Goal: Register for event/course

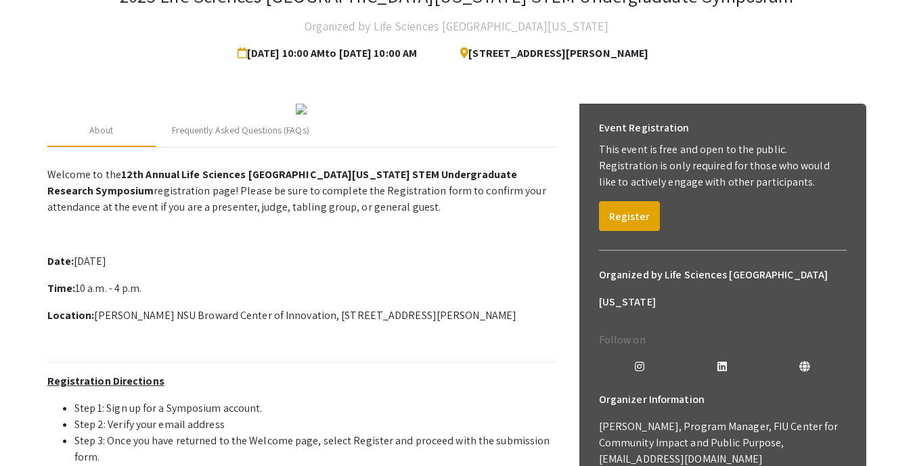
scroll to position [106, 0]
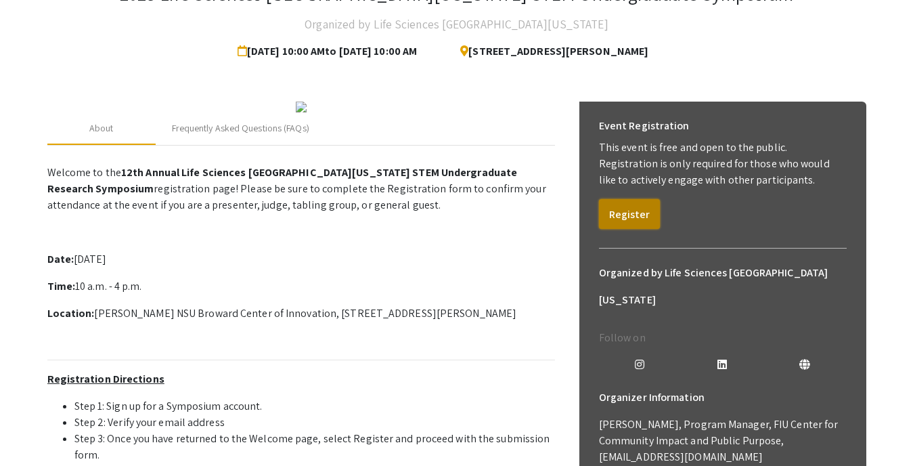
click at [637, 220] on button "Register" at bounding box center [629, 214] width 61 height 30
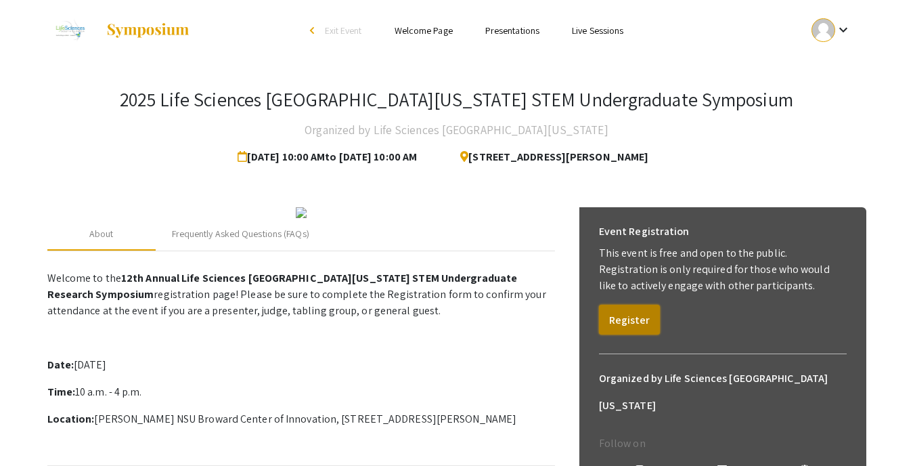
click at [637, 320] on button "Register" at bounding box center [629, 320] width 61 height 30
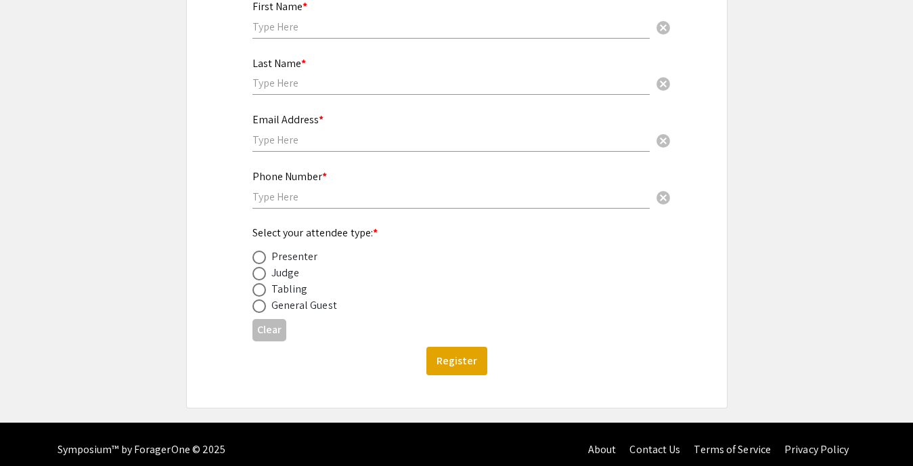
scroll to position [234, 0]
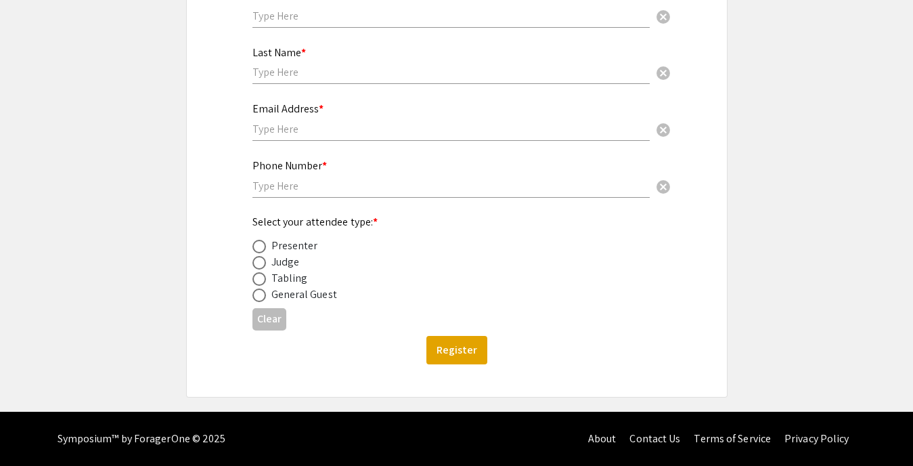
click at [261, 250] on span at bounding box center [260, 247] width 14 height 14
click at [261, 250] on input "radio" at bounding box center [260, 247] width 14 height 14
radio input "true"
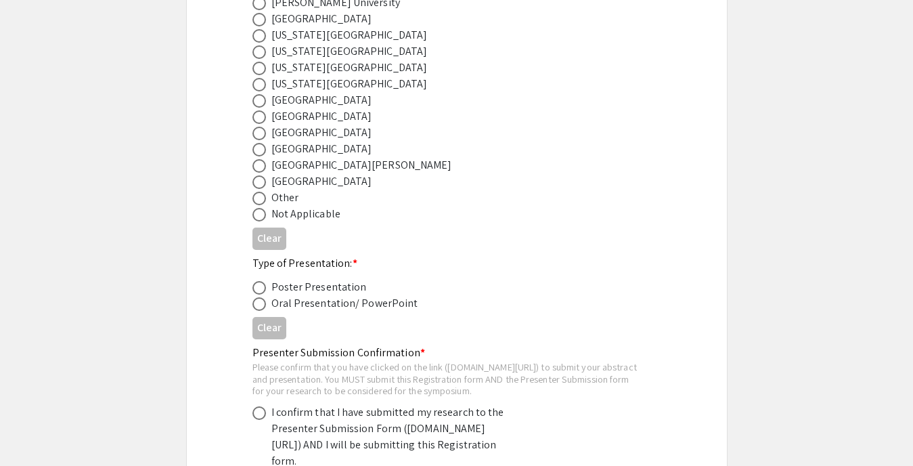
scroll to position [598, 0]
click at [259, 131] on span at bounding box center [260, 133] width 14 height 14
click at [259, 131] on input "radio" at bounding box center [260, 133] width 14 height 14
radio input "true"
click at [260, 289] on span at bounding box center [260, 287] width 14 height 14
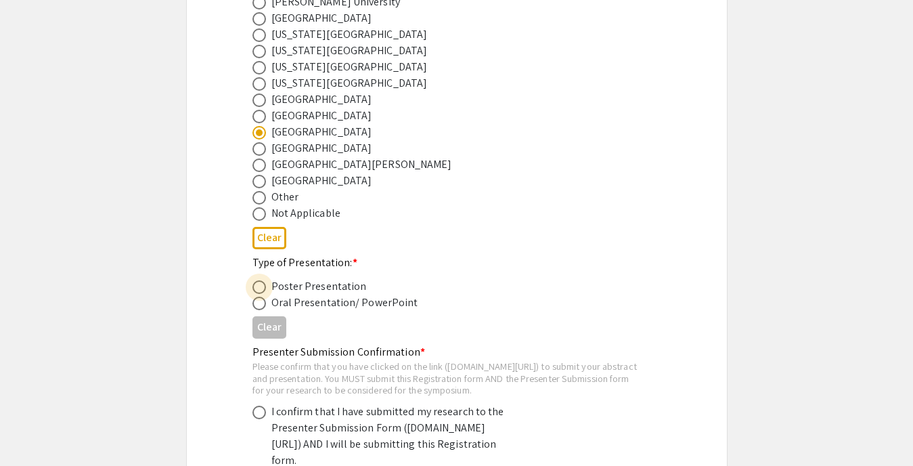
click at [260, 289] on input "radio" at bounding box center [260, 287] width 14 height 14
radio input "true"
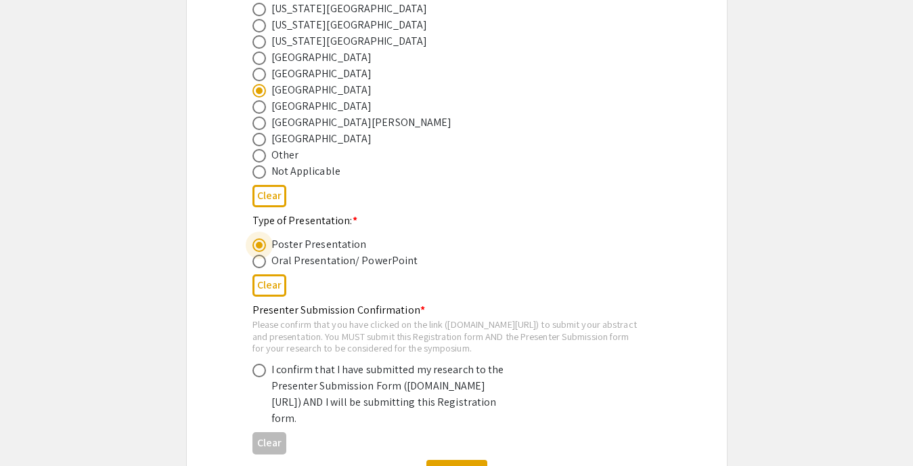
scroll to position [641, 0]
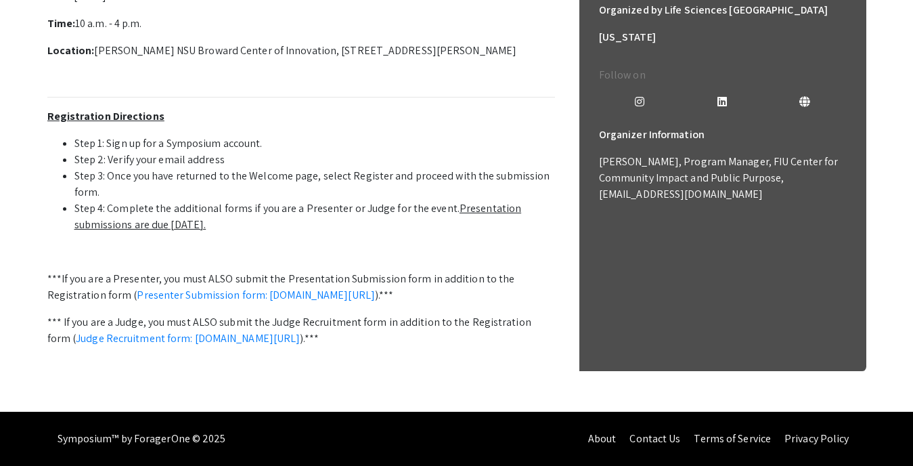
scroll to position [509, 0]
click at [264, 288] on link "Presenter Submission form: [DOMAIN_NAME][URL]" at bounding box center [256, 295] width 238 height 14
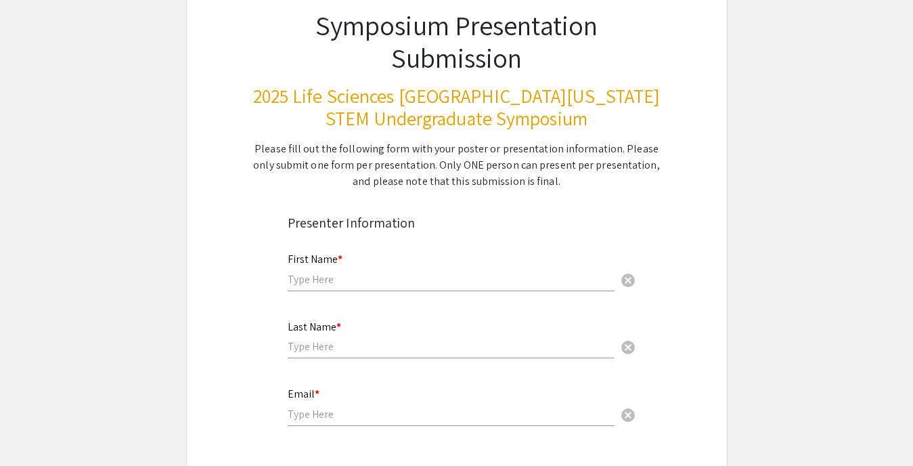
scroll to position [95, 0]
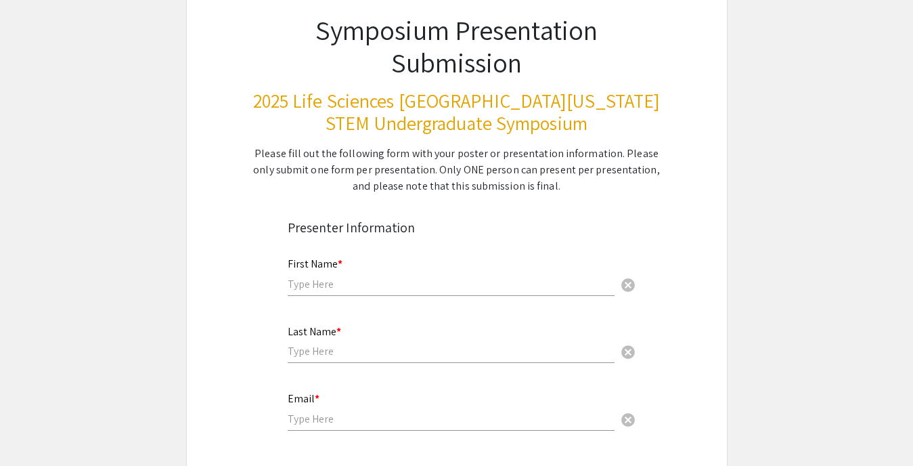
click at [518, 132] on h3 "2025 Life Sciences [GEOGRAPHIC_DATA][US_STATE] STEM Undergraduate Symposium" at bounding box center [457, 111] width 409 height 45
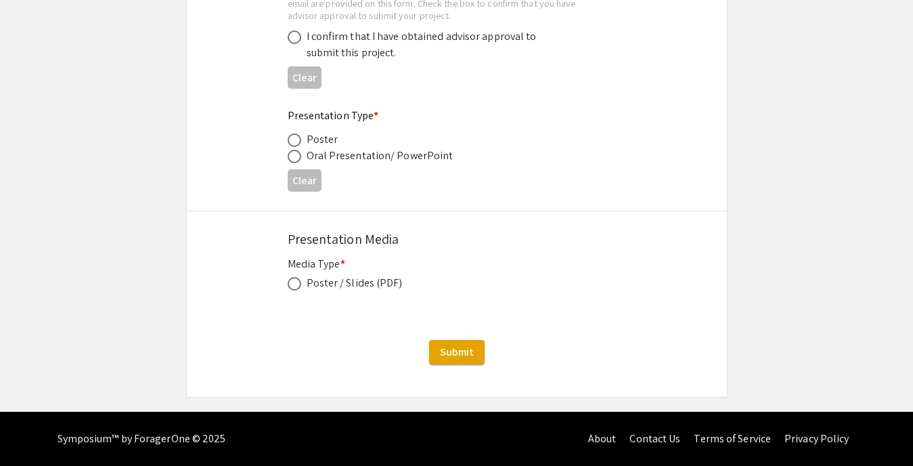
scroll to position [2124, 0]
click at [296, 142] on span at bounding box center [295, 140] width 14 height 14
click at [296, 142] on input "radio" at bounding box center [295, 140] width 14 height 14
radio input "true"
click at [291, 286] on span at bounding box center [295, 284] width 14 height 14
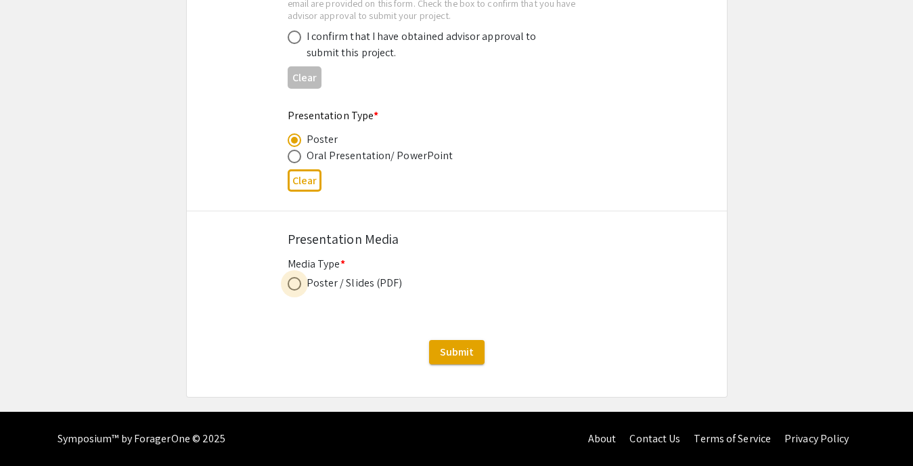
click at [291, 286] on input "radio" at bounding box center [295, 284] width 14 height 14
radio input "true"
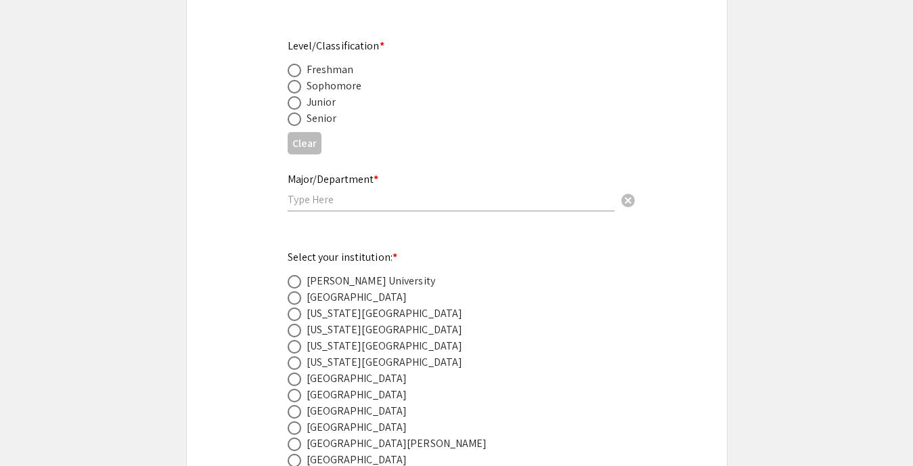
scroll to position [523, 0]
